Goal: Task Accomplishment & Management: Complete application form

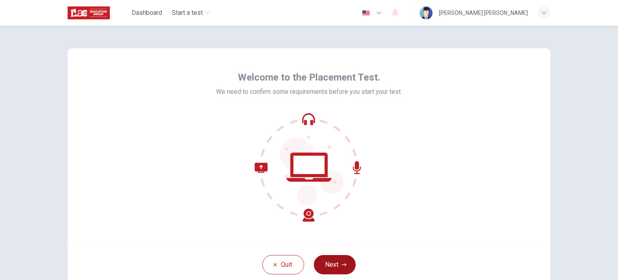
click at [335, 261] on button "Next" at bounding box center [335, 264] width 42 height 19
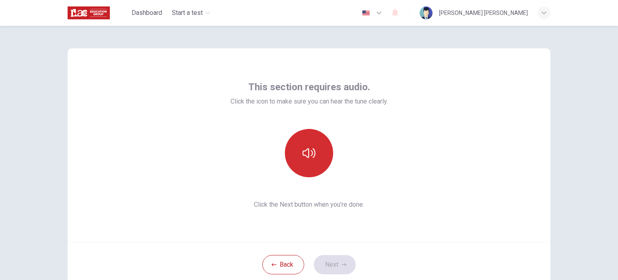
click at [308, 164] on button "button" at bounding box center [309, 153] width 48 height 48
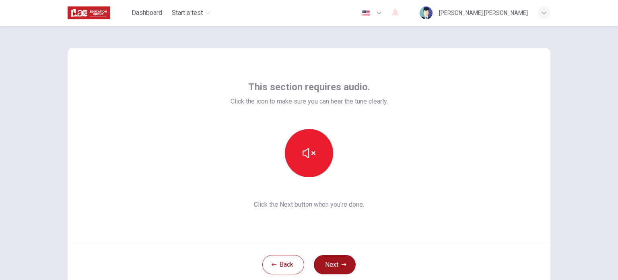
click at [334, 261] on button "Next" at bounding box center [335, 264] width 42 height 19
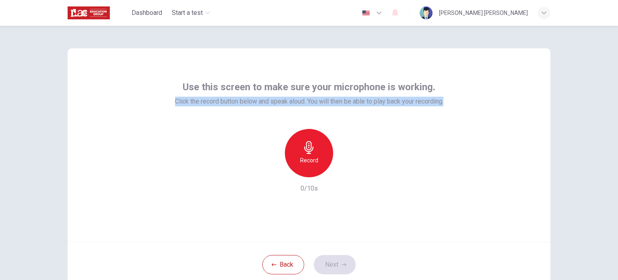
drag, startPoint x: 170, startPoint y: 100, endPoint x: 446, endPoint y: 102, distance: 276.1
click at [446, 102] on div "Use this screen to make sure your microphone is working. Click the record butto…" at bounding box center [309, 144] width 483 height 193
copy span "Click the record button below and speak aloud. You will then be able to play ba…"
click at [300, 157] on h6 "Record" at bounding box center [309, 160] width 18 height 10
click at [306, 181] on h6 "Stop" at bounding box center [309, 186] width 12 height 10
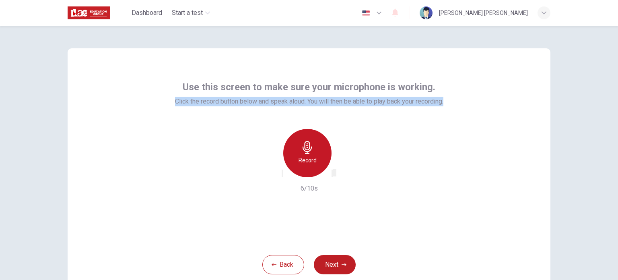
click at [308, 155] on h6 "Record" at bounding box center [308, 160] width 18 height 10
click at [308, 181] on h6 "Stop" at bounding box center [309, 186] width 12 height 10
click at [309, 157] on h6 "Record" at bounding box center [308, 160] width 18 height 10
click at [305, 181] on h6 "Stop" at bounding box center [309, 186] width 12 height 10
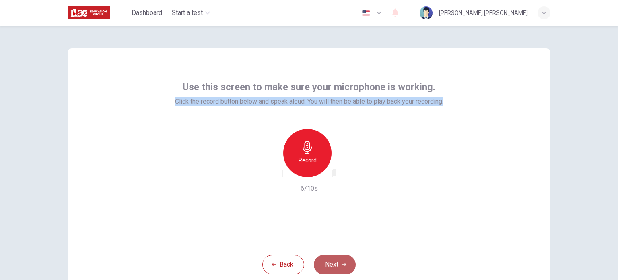
click at [335, 264] on button "Next" at bounding box center [335, 264] width 42 height 19
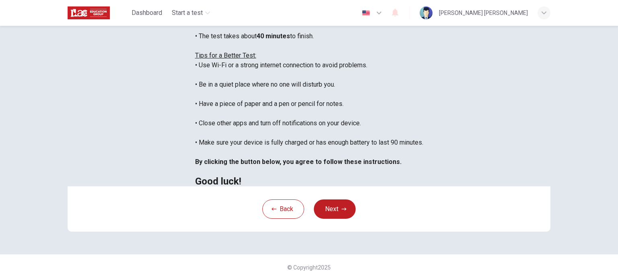
scroll to position [121, 0]
click at [584, 223] on div "Disclaimer: You are about to start a Placement Test . Before You Start the Test…" at bounding box center [309, 153] width 618 height 254
click at [342, 219] on button "Next" at bounding box center [335, 208] width 42 height 19
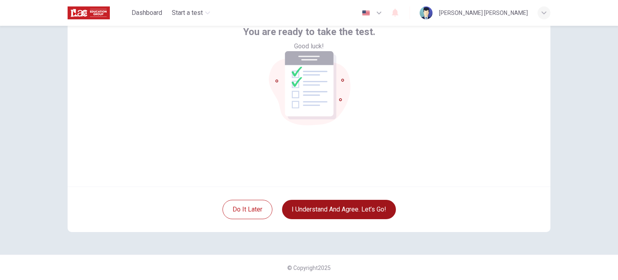
click at [335, 215] on button "I understand and agree. Let’s go!" at bounding box center [339, 209] width 114 height 19
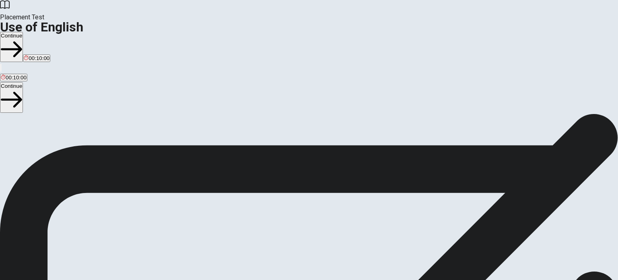
click at [23, 32] on button "Continue" at bounding box center [11, 47] width 23 height 30
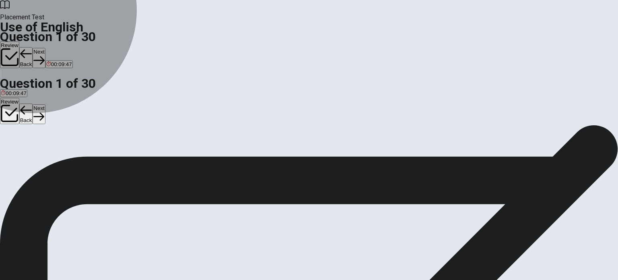
click at [110, 157] on span "have eating" at bounding box center [96, 154] width 28 height 6
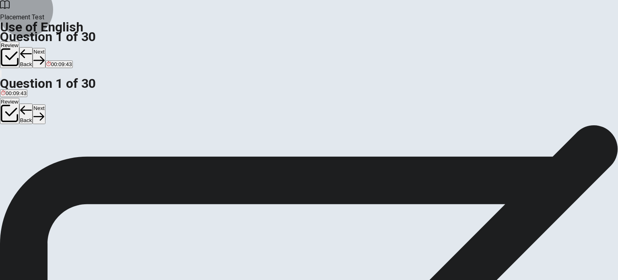
click at [44, 55] on icon "button" at bounding box center [38, 60] width 11 height 11
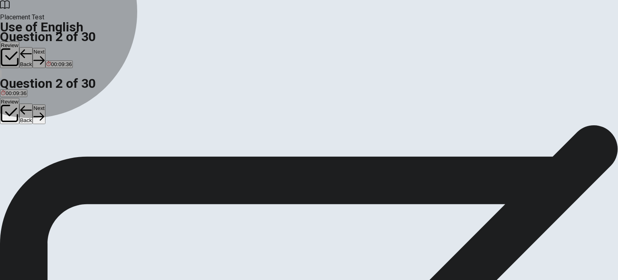
click at [13, 151] on span "Have" at bounding box center [7, 154] width 12 height 6
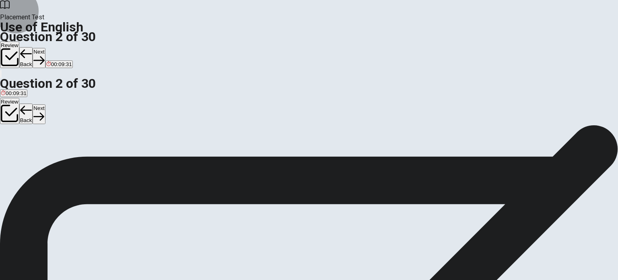
click at [45, 48] on button "Next" at bounding box center [39, 58] width 12 height 20
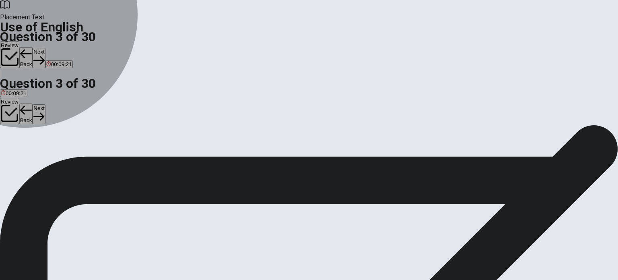
click at [43, 158] on button "C has" at bounding box center [37, 151] width 10 height 14
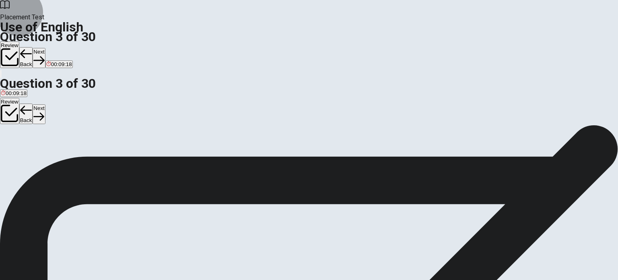
click at [45, 48] on button "Next" at bounding box center [39, 58] width 12 height 20
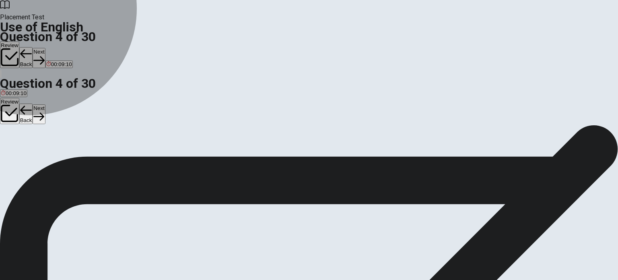
click at [12, 151] on span "read" at bounding box center [6, 154] width 11 height 6
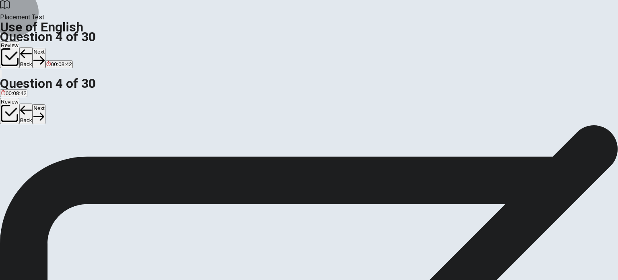
click at [45, 48] on button "Next" at bounding box center [39, 58] width 12 height 20
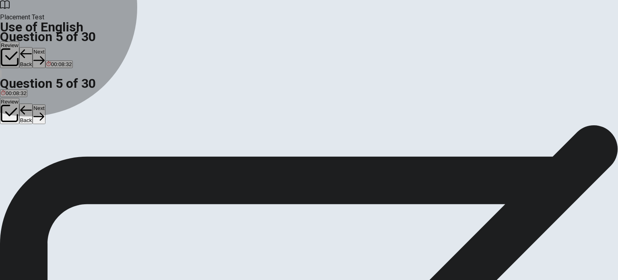
click at [33, 157] on span "read" at bounding box center [27, 154] width 11 height 6
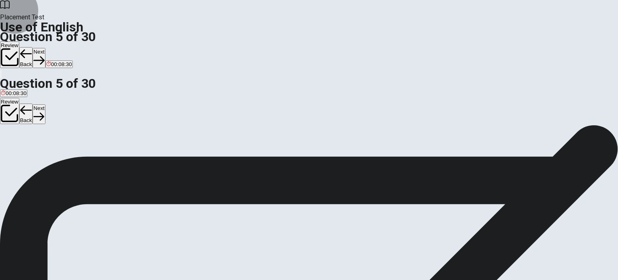
click at [45, 48] on button "Next" at bounding box center [39, 58] width 12 height 20
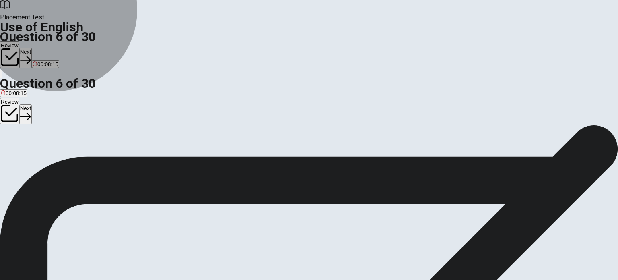
click at [293, 157] on span "to think the same as someone else" at bounding box center [251, 154] width 83 height 6
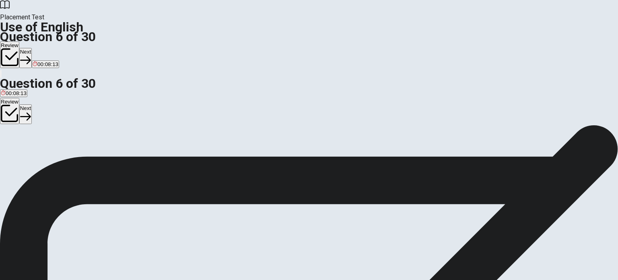
click at [32, 48] on button "Next" at bounding box center [25, 58] width 12 height 20
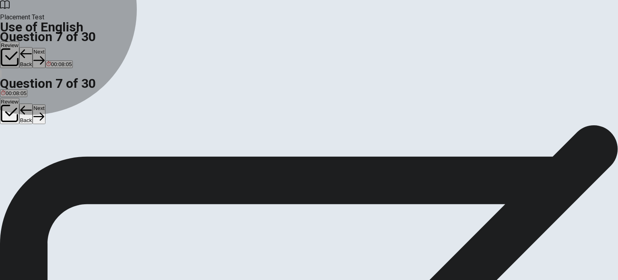
click at [58, 157] on span "umbrella" at bounding box center [47, 154] width 21 height 6
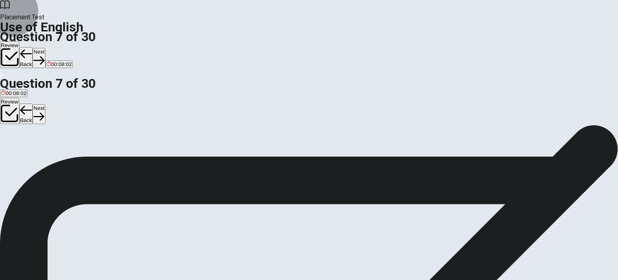
click at [45, 48] on button "Next" at bounding box center [39, 58] width 12 height 20
click at [37, 157] on span "soft" at bounding box center [33, 154] width 8 height 6
click at [44, 55] on icon "button" at bounding box center [38, 60] width 11 height 11
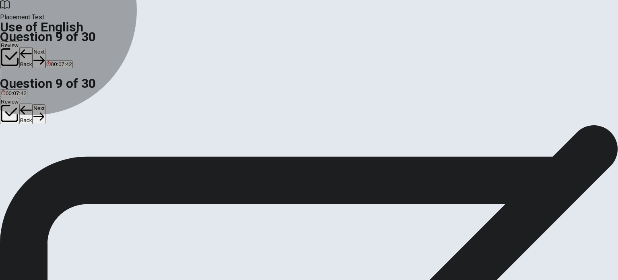
click at [59, 157] on span "Bitter" at bounding box center [53, 154] width 12 height 6
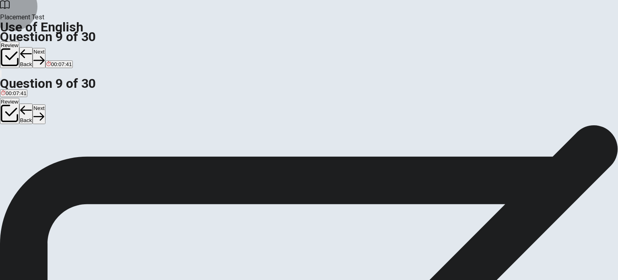
click at [45, 48] on button "Next" at bounding box center [39, 58] width 12 height 20
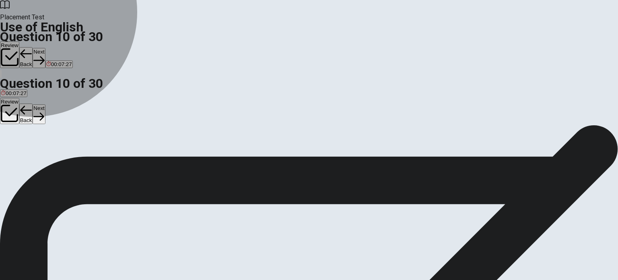
click at [27, 157] on span "Does" at bounding box center [21, 154] width 12 height 6
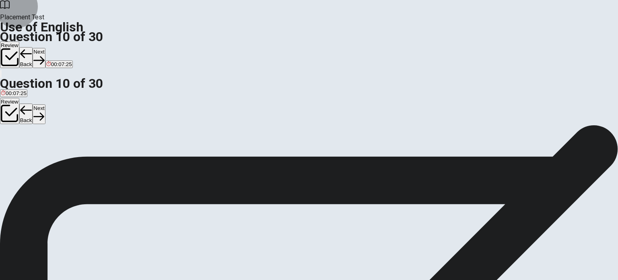
click at [45, 48] on button "Next" at bounding box center [39, 58] width 12 height 20
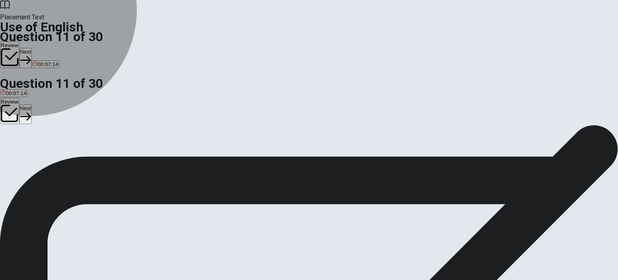
click at [13, 151] on span "hope" at bounding box center [7, 154] width 12 height 6
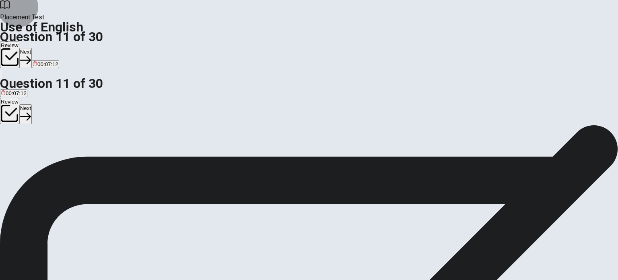
click at [32, 48] on button "Next" at bounding box center [25, 58] width 12 height 20
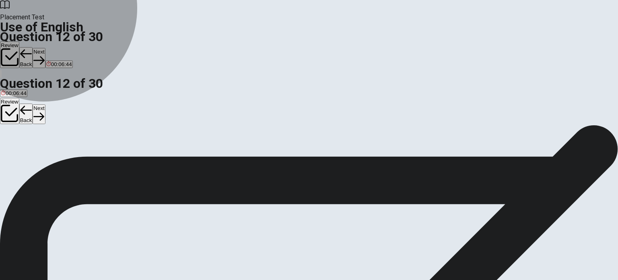
click at [52, 155] on span "showed up" at bounding box center [40, 154] width 26 height 6
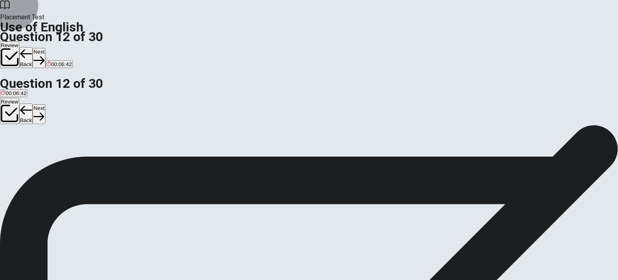
click at [45, 48] on button "Next" at bounding box center [39, 58] width 12 height 20
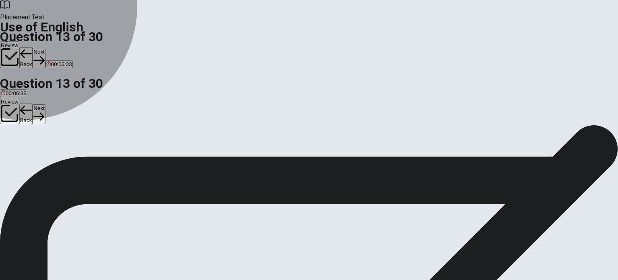
click at [37, 158] on button "D a" at bounding box center [34, 151] width 6 height 14
click at [24, 154] on button "B the" at bounding box center [18, 151] width 9 height 14
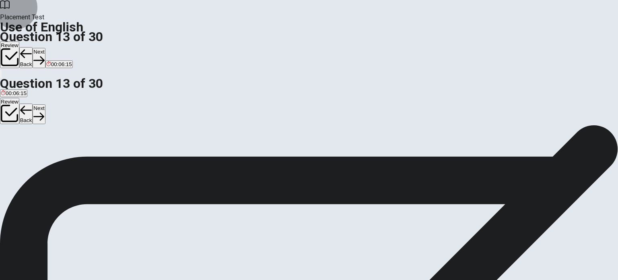
click at [45, 48] on button "Next" at bounding box center [39, 58] width 12 height 20
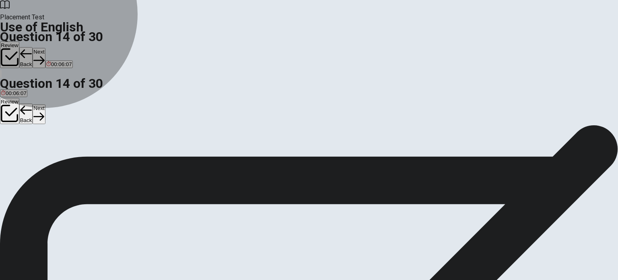
click at [52, 157] on span "would buy" at bounding box center [40, 154] width 24 height 6
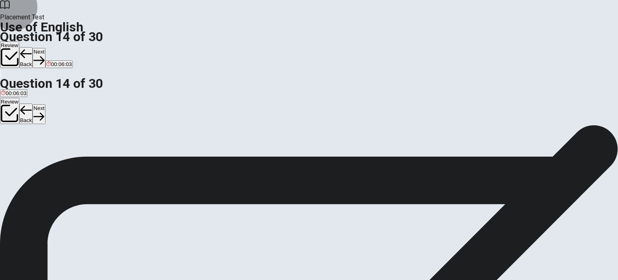
click at [45, 48] on button "Next" at bounding box center [39, 58] width 12 height 20
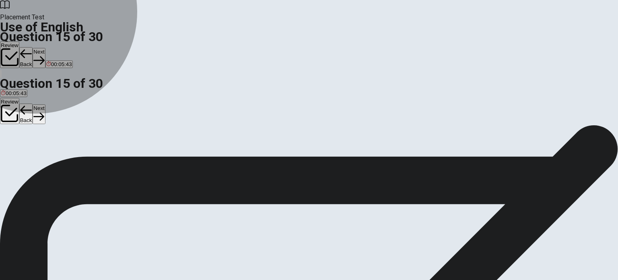
click at [56, 157] on span "depend" at bounding box center [48, 154] width 18 height 6
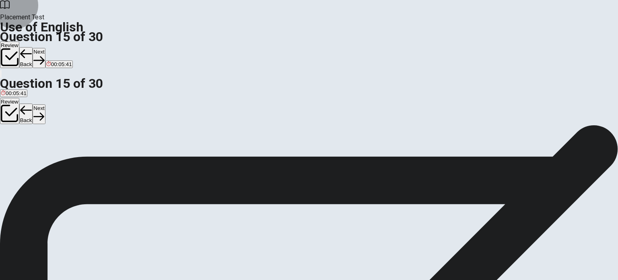
click at [45, 48] on button "Next" at bounding box center [39, 58] width 12 height 20
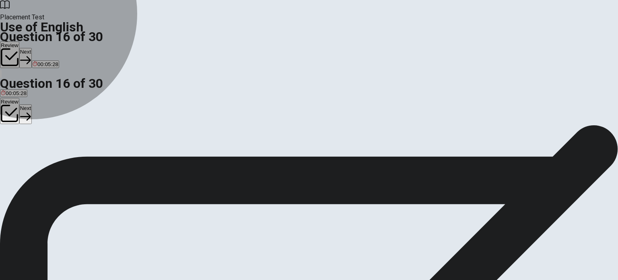
click at [69, 157] on span "finishes" at bounding box center [60, 154] width 18 height 6
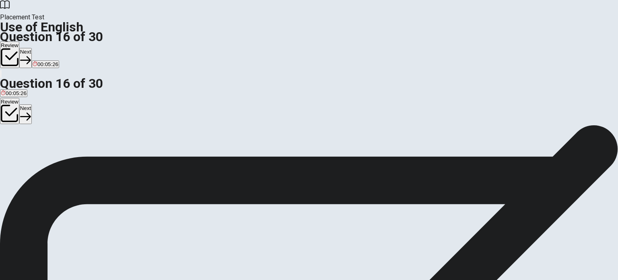
click at [31, 56] on icon "button" at bounding box center [25, 60] width 11 height 8
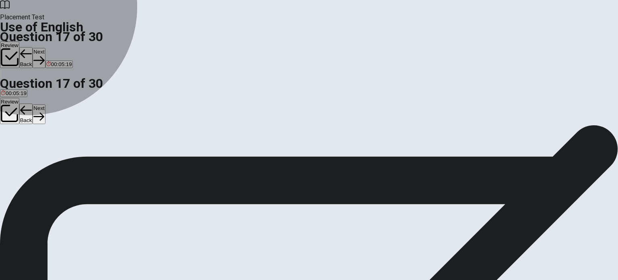
click at [59, 157] on span "violent" at bounding box center [51, 154] width 16 height 6
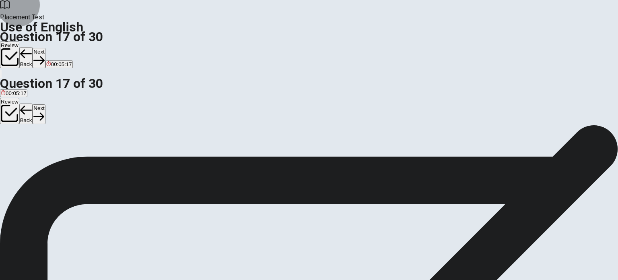
click at [45, 48] on button "Next" at bounding box center [39, 58] width 12 height 20
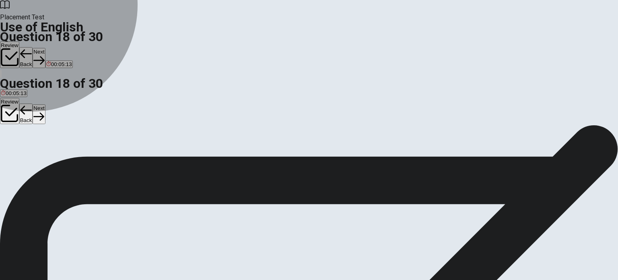
click at [30, 151] on span "teacher" at bounding box center [21, 154] width 18 height 6
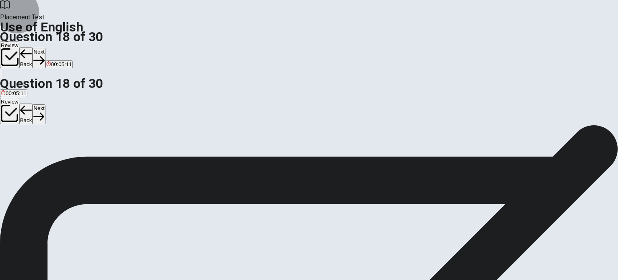
click at [45, 48] on button "Next" at bounding box center [39, 58] width 12 height 20
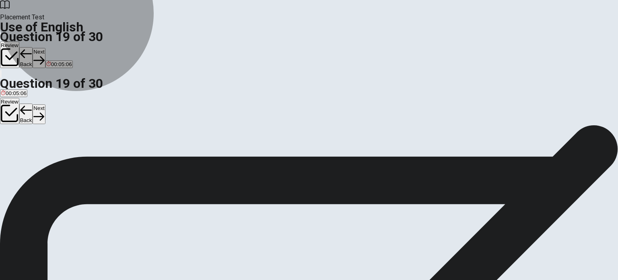
click at [63, 151] on span "to get ready for something" at bounding box center [32, 154] width 62 height 6
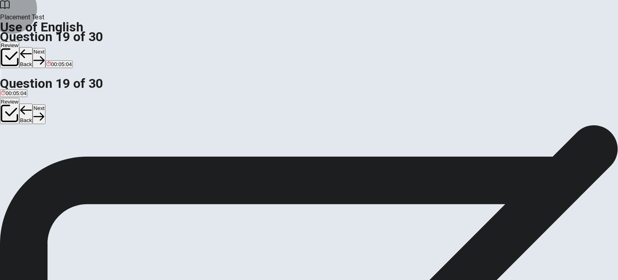
click at [45, 48] on button "Next" at bounding box center [39, 58] width 12 height 20
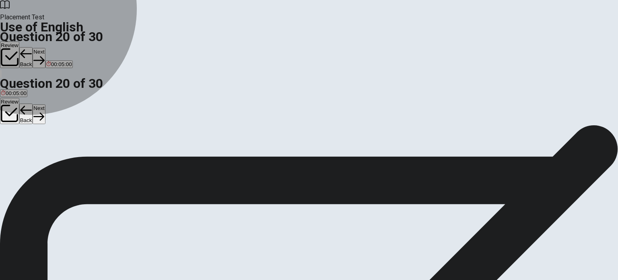
click at [37, 157] on span "Have" at bounding box center [31, 154] width 12 height 6
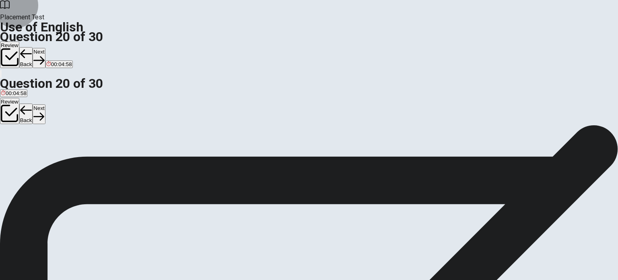
click at [45, 48] on button "Next" at bounding box center [39, 58] width 12 height 20
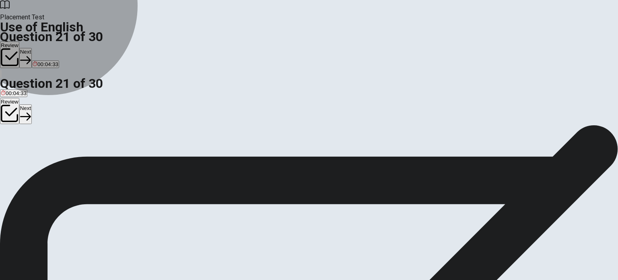
click at [76, 152] on span "should extended" at bounding box center [56, 154] width 39 height 6
click at [138, 157] on span "should extend" at bounding box center [120, 154] width 33 height 6
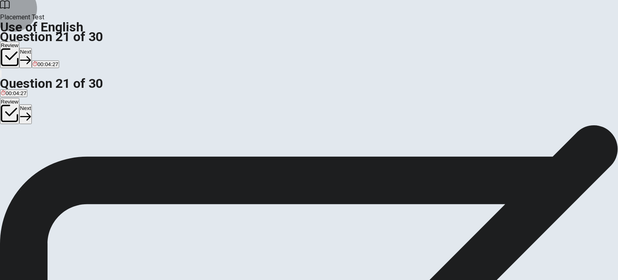
click at [32, 48] on button "Next" at bounding box center [25, 58] width 12 height 20
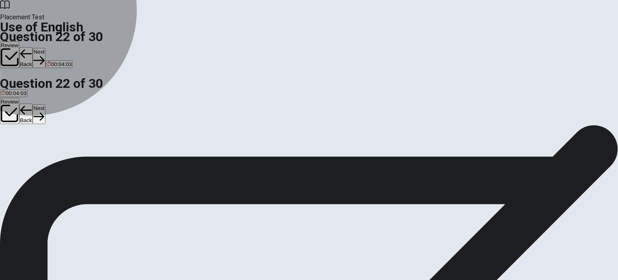
click at [27, 157] on span "whose" at bounding box center [19, 154] width 16 height 6
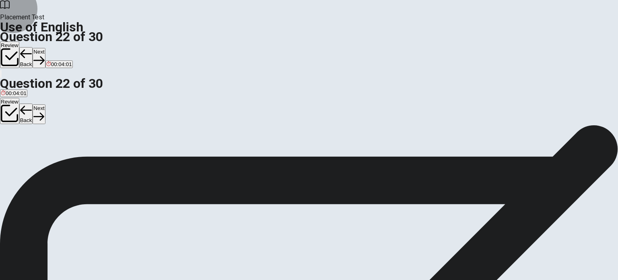
click at [45, 48] on button "Next" at bounding box center [39, 58] width 12 height 20
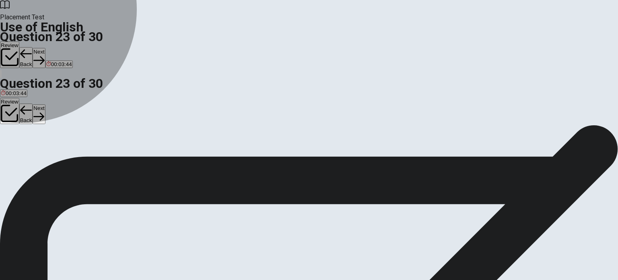
click at [80, 157] on span "sent" at bounding box center [75, 154] width 10 height 6
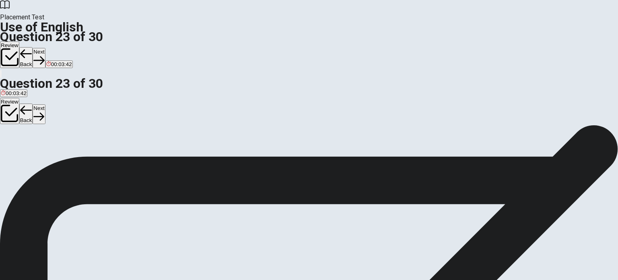
click at [45, 48] on button "Next" at bounding box center [39, 58] width 12 height 20
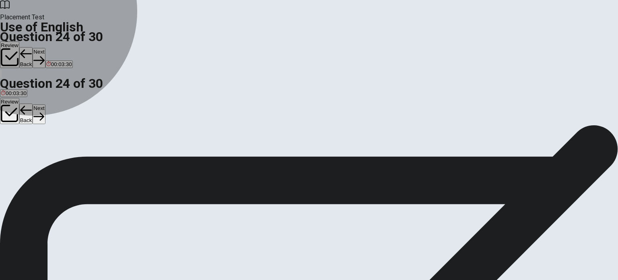
click at [51, 157] on span "received" at bounding box center [41, 154] width 20 height 6
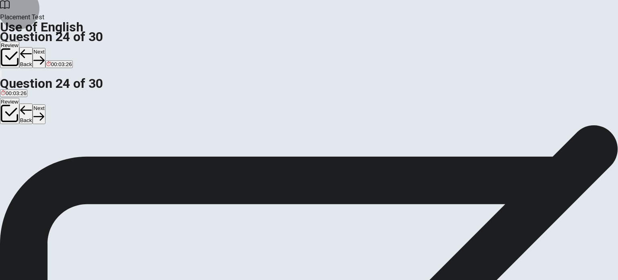
click at [45, 48] on button "Next" at bounding box center [39, 58] width 12 height 20
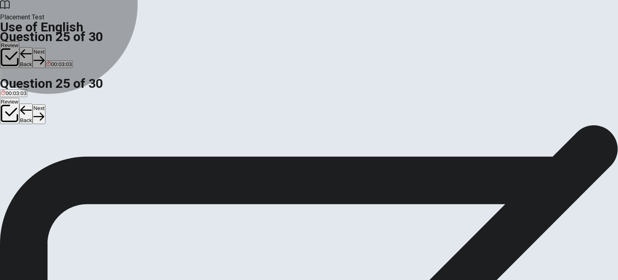
click at [251, 157] on span "to take something to a person or place" at bounding box center [205, 154] width 91 height 6
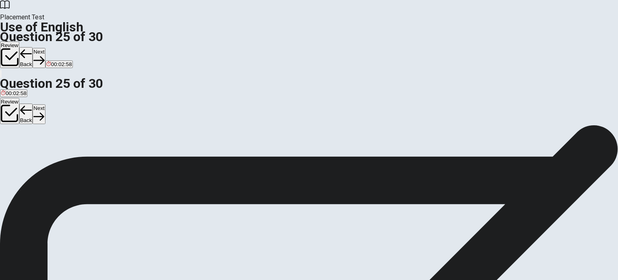
click at [45, 48] on button "Next" at bounding box center [39, 58] width 12 height 20
click at [26, 151] on span "accessible" at bounding box center [13, 154] width 25 height 6
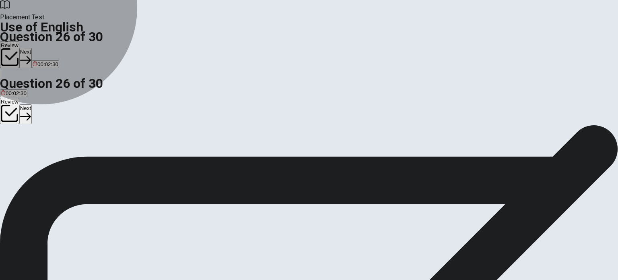
click at [70, 157] on span "crowded" at bounding box center [60, 154] width 20 height 6
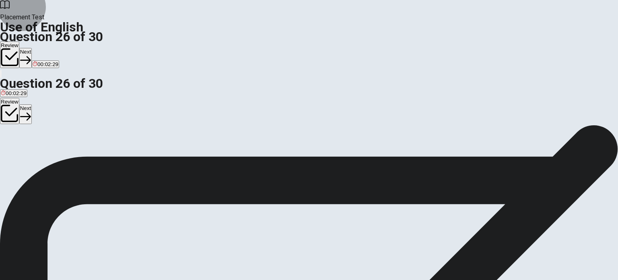
click at [32, 48] on button "Next" at bounding box center [25, 58] width 12 height 20
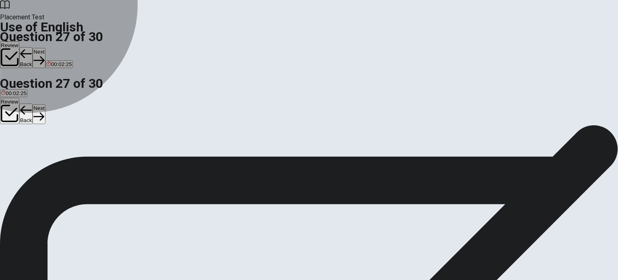
click at [36, 151] on span "honest" at bounding box center [28, 154] width 16 height 6
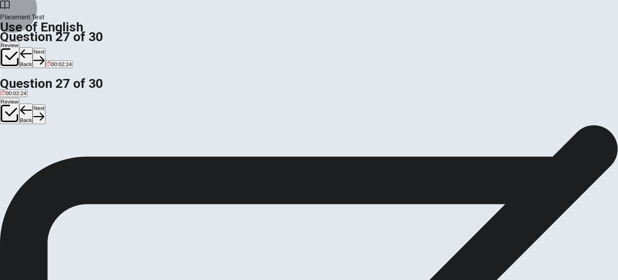
click at [45, 48] on button "Next" at bounding box center [39, 58] width 12 height 20
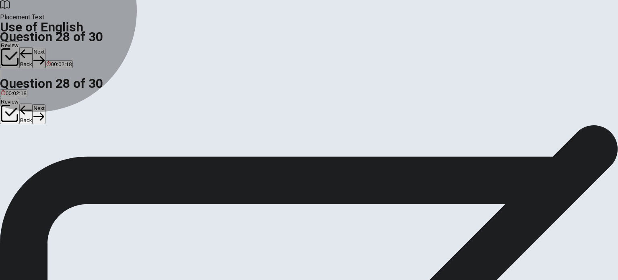
click at [137, 157] on span "hides you" at bounding box center [125, 154] width 23 height 6
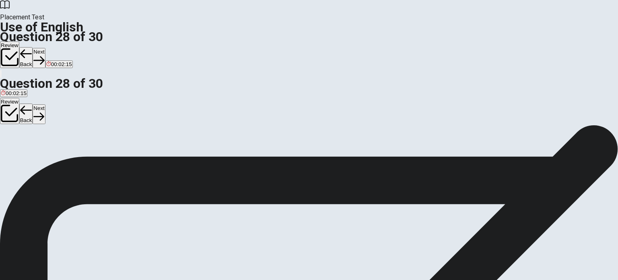
click at [45, 48] on button "Next" at bounding box center [39, 58] width 12 height 20
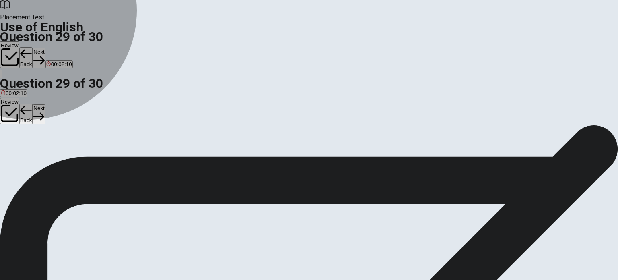
click at [63, 157] on span "reduce" at bounding box center [55, 154] width 17 height 6
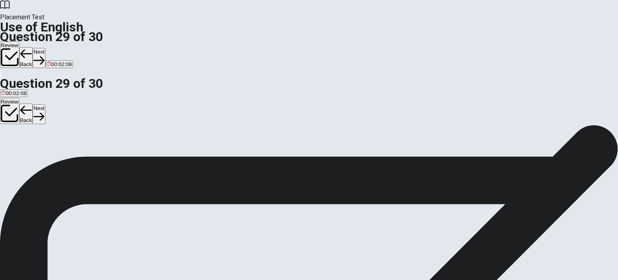
click at [45, 48] on button "Next" at bounding box center [39, 58] width 12 height 20
click at [36, 157] on span "Would" at bounding box center [28, 154] width 15 height 6
click at [45, 48] on button "Next" at bounding box center [39, 58] width 12 height 20
drag, startPoint x: 421, startPoint y: 100, endPoint x: 420, endPoint y: 160, distance: 60.4
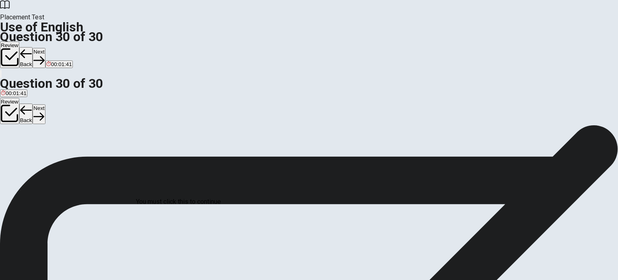
scroll to position [30, 0]
drag, startPoint x: 613, startPoint y: 46, endPoint x: 610, endPoint y: 100, distance: 53.6
click at [610, 125] on div "Question 30 ___ you let me know if there’s any update? A Will B Are C Would D D…" at bounding box center [309, 125] width 618 height 0
click at [19, 41] on button "Review" at bounding box center [9, 54] width 19 height 27
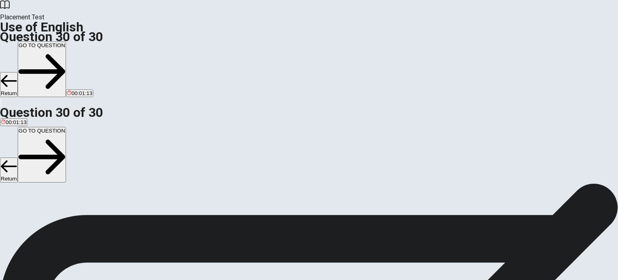
scroll to position [413, 0]
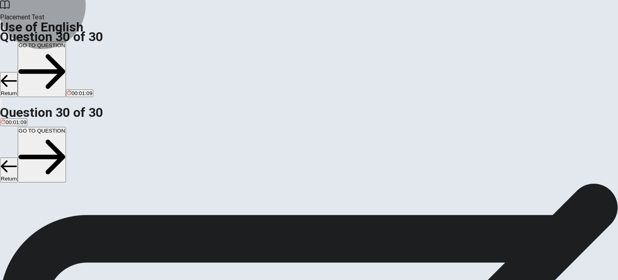
click at [66, 41] on button "GO TO QUESTION" at bounding box center [42, 69] width 48 height 56
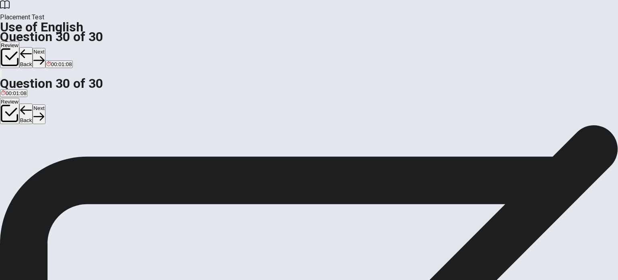
scroll to position [84, 0]
click at [19, 41] on button "Review" at bounding box center [9, 54] width 19 height 27
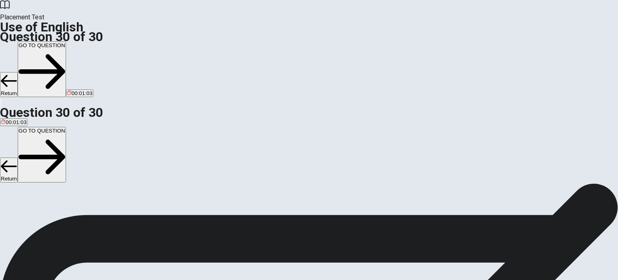
scroll to position [0, 0]
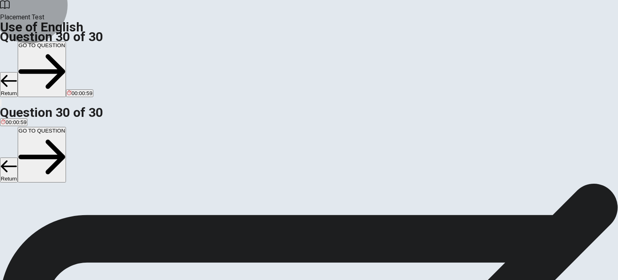
click at [66, 41] on button "GO TO QUESTION" at bounding box center [42, 69] width 48 height 56
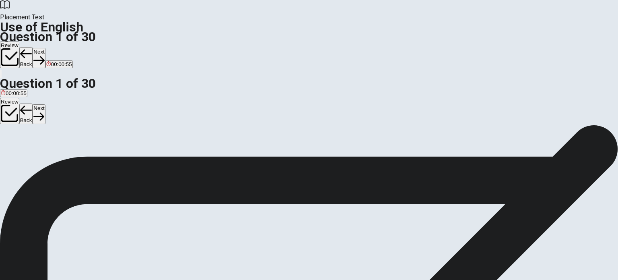
scroll to position [9, 0]
click at [81, 148] on span "were eating" at bounding box center [67, 145] width 28 height 6
click at [19, 41] on button "Review" at bounding box center [9, 54] width 19 height 27
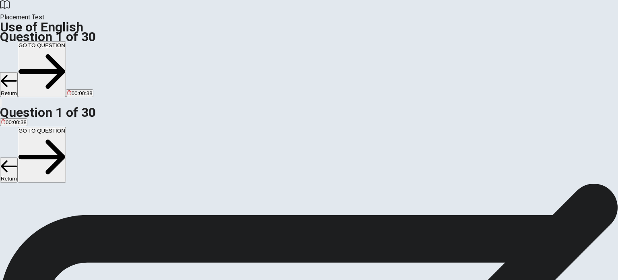
scroll to position [126, 0]
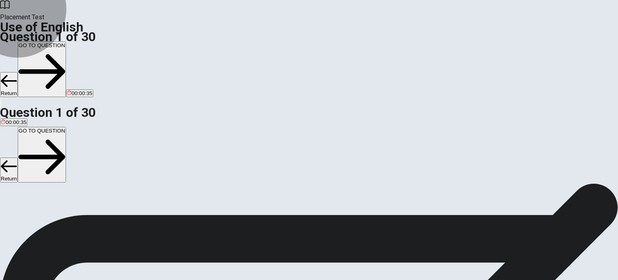
click at [66, 41] on button "GO TO QUESTION" at bounding box center [42, 69] width 48 height 56
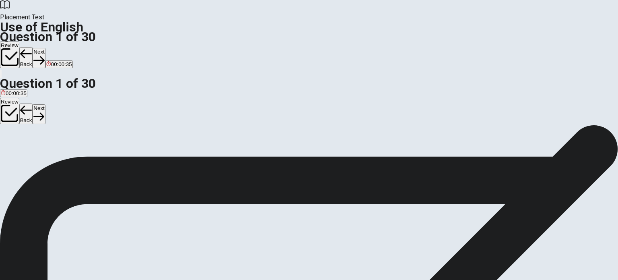
scroll to position [84, 0]
click at [19, 41] on button "Review" at bounding box center [9, 54] width 19 height 27
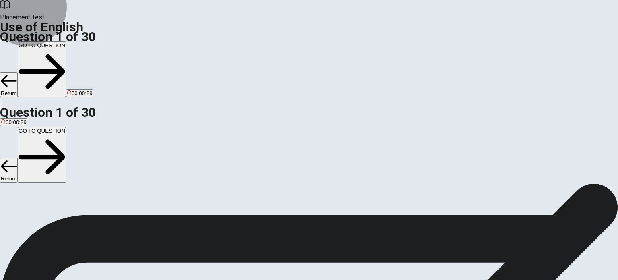
click at [66, 41] on button "GO TO QUESTION" at bounding box center [42, 69] width 48 height 56
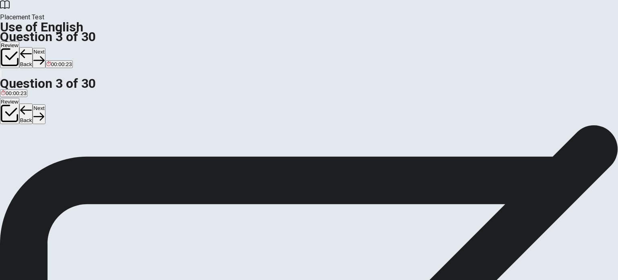
scroll to position [17, 0]
click at [19, 41] on button "Review" at bounding box center [9, 54] width 19 height 27
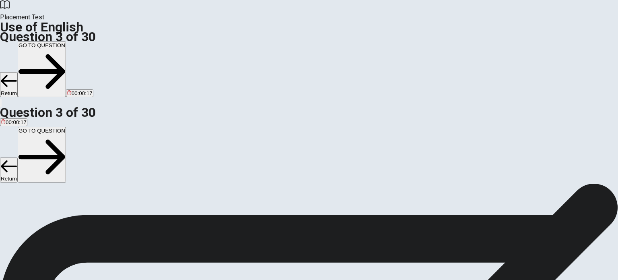
scroll to position [0, 0]
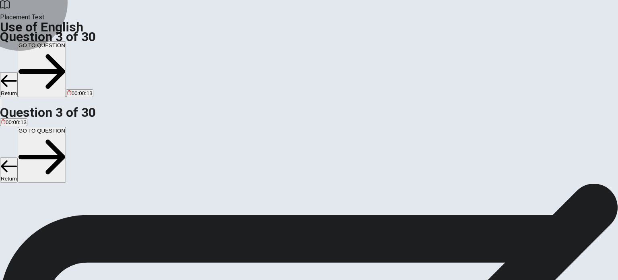
click at [66, 41] on button "GO TO QUESTION" at bounding box center [42, 69] width 48 height 56
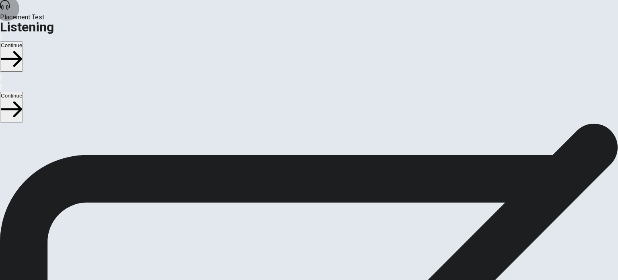
click at [1, 39] on icon "button" at bounding box center [1, 39] width 0 height 0
click at [23, 41] on button "Continue" at bounding box center [11, 56] width 23 height 30
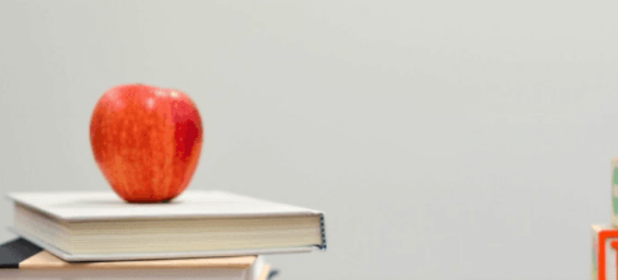
scroll to position [20, 0]
click at [549, 120] on div "Question 1 Where do they have a layover? A [GEOGRAPHIC_DATA] B [US_STATE] C Los…" at bounding box center [309, 219] width 618 height 198
drag, startPoint x: 548, startPoint y: 176, endPoint x: 548, endPoint y: 238, distance: 62.0
click at [548, 238] on div "Question 1 Where do they have a layover? A [GEOGRAPHIC_DATA] B [US_STATE] C Los…" at bounding box center [309, 214] width 618 height 169
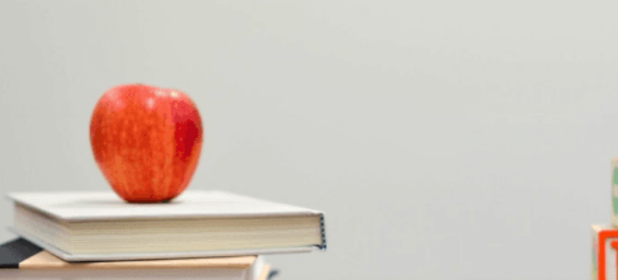
scroll to position [0, 0]
click at [203, 162] on span "[GEOGRAPHIC_DATA]" at bounding box center [175, 159] width 56 height 6
click at [109, 196] on button "D Two hours" at bounding box center [95, 190] width 27 height 14
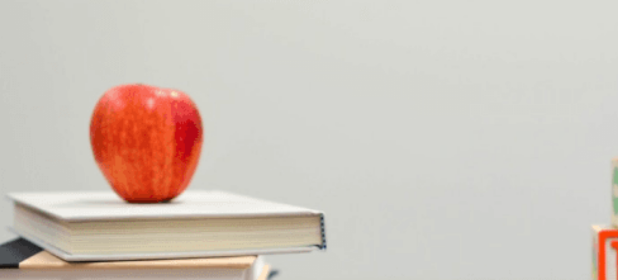
drag, startPoint x: 548, startPoint y: 144, endPoint x: 555, endPoint y: 196, distance: 52.3
click at [555, 196] on div "Question 1 Where do they have a layover? A [GEOGRAPHIC_DATA] B [US_STATE] C Los…" at bounding box center [309, 219] width 618 height 198
click at [78, 217] on button "B Find a place to eat" at bounding box center [55, 224] width 46 height 14
click at [58, 257] on span "By rental car" at bounding box center [43, 260] width 30 height 6
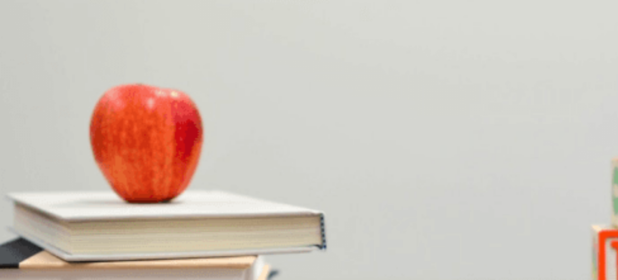
scroll to position [747, 0]
click at [23, 41] on button "Continue" at bounding box center [11, 56] width 23 height 30
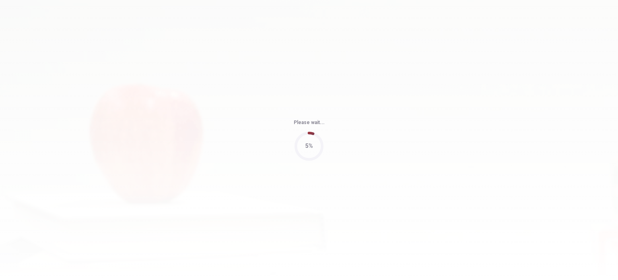
type input "68"
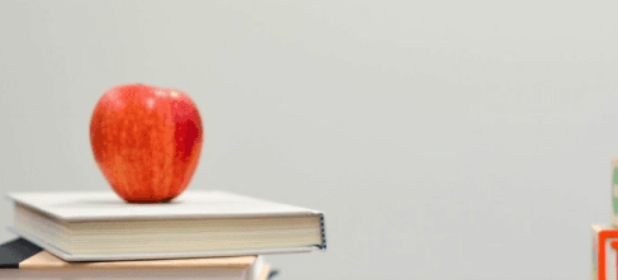
scroll to position [747, 0]
click at [140, 276] on button "D Data analysis" at bounding box center [123, 283] width 34 height 14
click at [70, 249] on span "Five to six hours" at bounding box center [50, 252] width 39 height 6
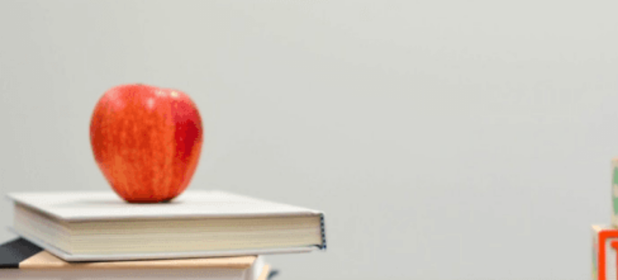
click at [235, 215] on span "Not having enough time" at bounding box center [206, 218] width 57 height 6
click at [28, 148] on span "Next month" at bounding box center [14, 151] width 27 height 6
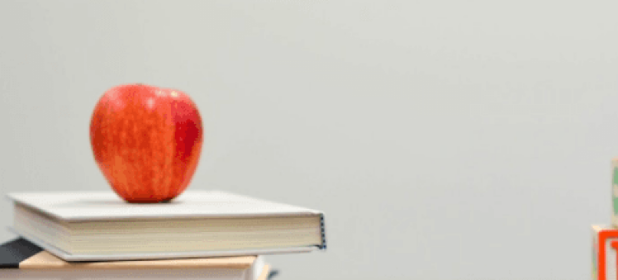
drag, startPoint x: 182, startPoint y: 103, endPoint x: 173, endPoint y: 103, distance: 8.9
click at [223, 182] on span "They don’t require any time commitment" at bounding box center [175, 185] width 96 height 6
click at [23, 41] on button "Continue" at bounding box center [11, 56] width 23 height 30
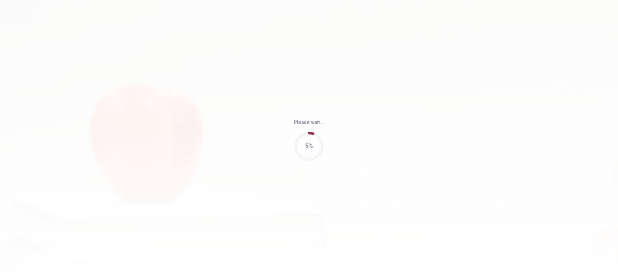
type input "98"
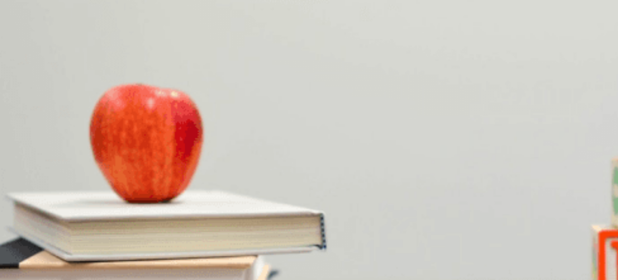
scroll to position [189, 0]
click at [76, 187] on span "Lunch and snacks are arranged" at bounding box center [38, 190] width 75 height 6
click at [190, 221] on span "Finalizing the speaker list" at bounding box center [160, 224] width 60 height 6
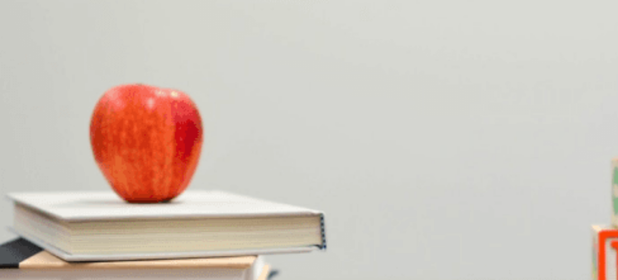
click at [54, 153] on span "Next month" at bounding box center [40, 156] width 27 height 6
click at [44, 177] on span "It’s perfectly ready" at bounding box center [22, 180] width 43 height 6
click at [209, 210] on span "Confirming the keynote speaker" at bounding box center [172, 213] width 76 height 6
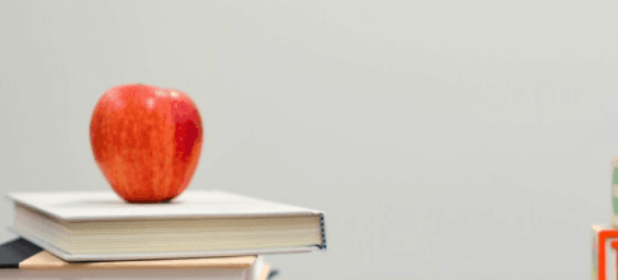
scroll to position [560, 0]
click at [23, 41] on button "Continue" at bounding box center [11, 56] width 23 height 30
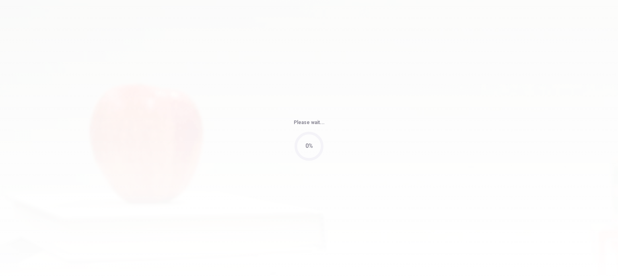
type input "82"
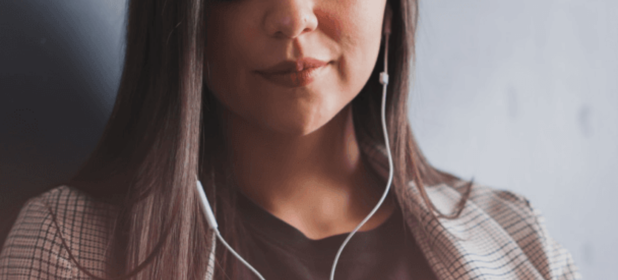
scroll to position [11, 0]
click at [23, 41] on button "Continue" at bounding box center [11, 56] width 23 height 30
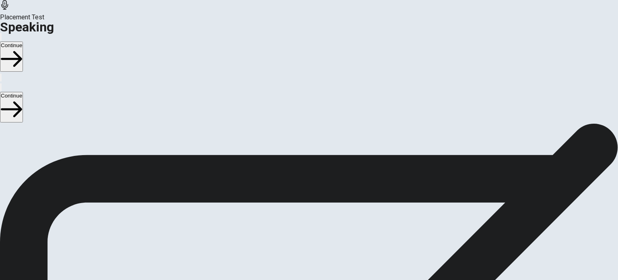
click at [321, 245] on icon at bounding box center [309, 257] width 24 height 24
click at [299, 279] on icon "Play Audio" at bounding box center [299, 279] width 0 height 0
click at [299, 273] on button "Record Again" at bounding box center [298, 277] width 2 height 8
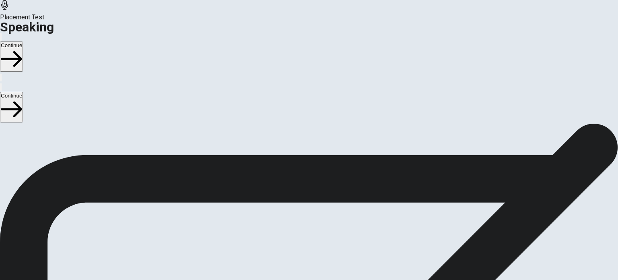
click at [298, 279] on icon "Record Again" at bounding box center [298, 279] width 0 height 0
click at [308, 279] on icon "Play Audio" at bounding box center [304, 284] width 8 height 10
click at [23, 41] on button "Continue" at bounding box center [11, 56] width 23 height 30
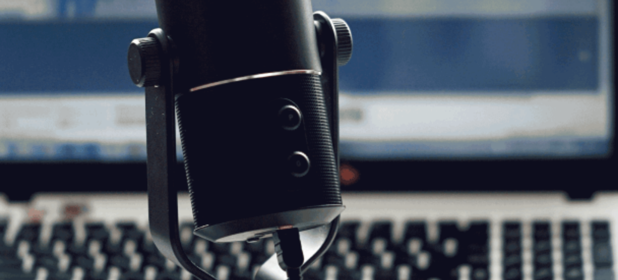
scroll to position [58, 0]
click at [23, 41] on button "Continue" at bounding box center [11, 56] width 23 height 30
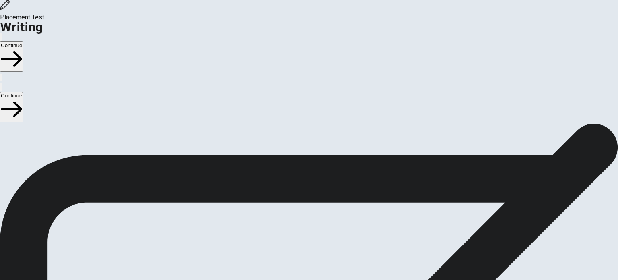
scroll to position [0, 0]
click at [23, 41] on button "Continue" at bounding box center [11, 56] width 23 height 30
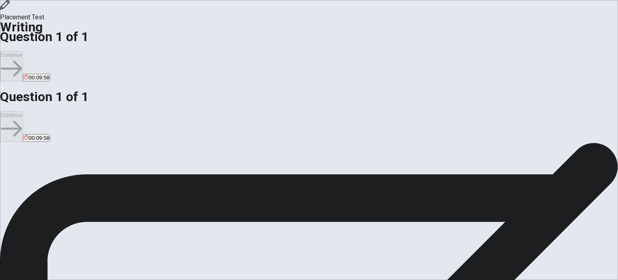
type textarea "k"
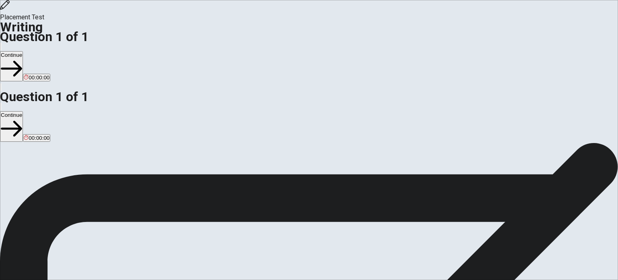
type textarea "I admire the personal values because I think is the most important in a person …"
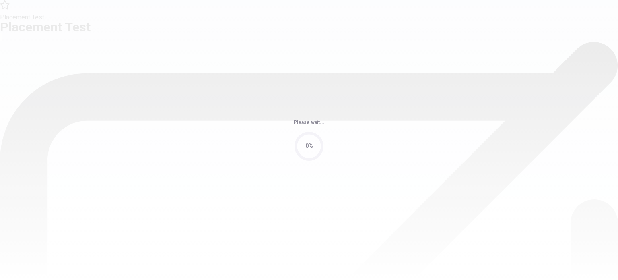
scroll to position [0, 0]
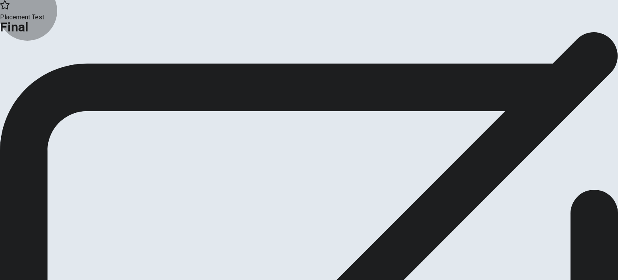
click at [33, 72] on button "Continue" at bounding box center [16, 66] width 33 height 11
